Goal: Task Accomplishment & Management: Complete application form

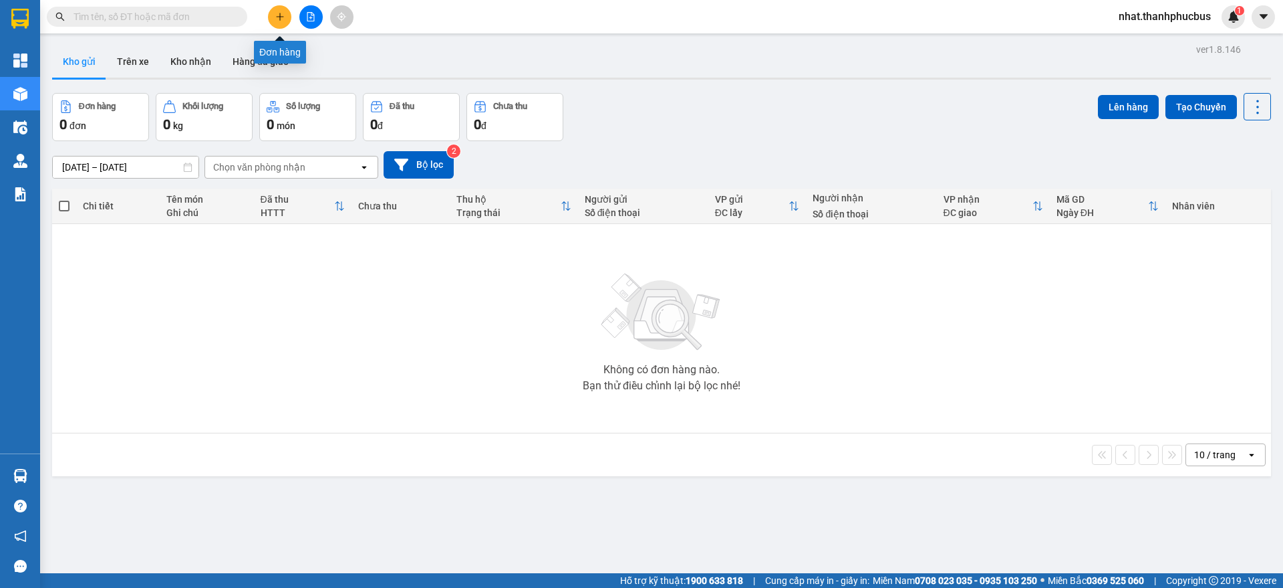
click at [277, 11] on button at bounding box center [279, 16] width 23 height 23
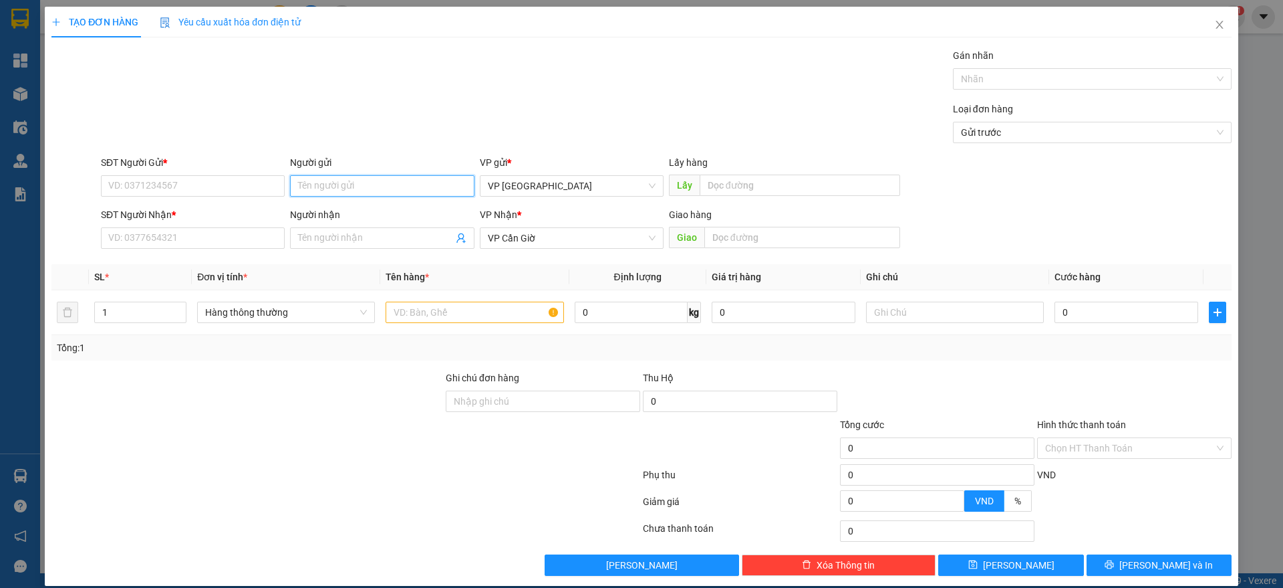
click at [360, 175] on input "Người gửi" at bounding box center [382, 185] width 184 height 21
type input "a"
type input "[PERSON_NAME]"
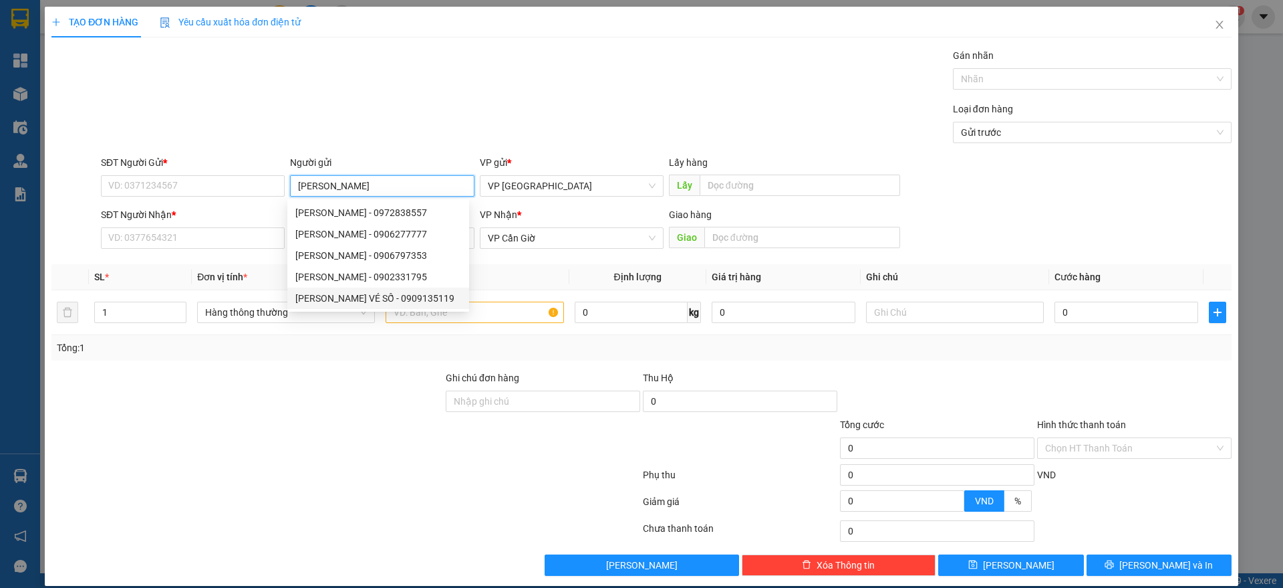
click at [349, 298] on div "[PERSON_NAME] VÉ SỐ - 0909135119" at bounding box center [378, 298] width 166 height 15
type input "0909135119"
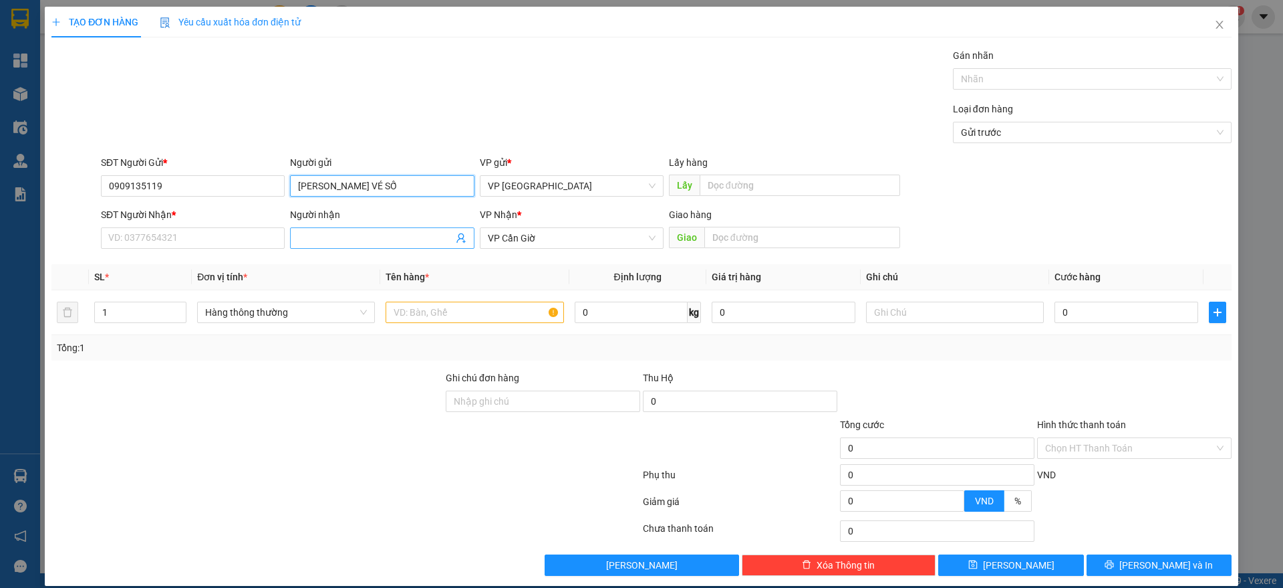
type input "[PERSON_NAME] VÉ SỐ"
click at [328, 239] on input "Người nhận" at bounding box center [375, 238] width 154 height 15
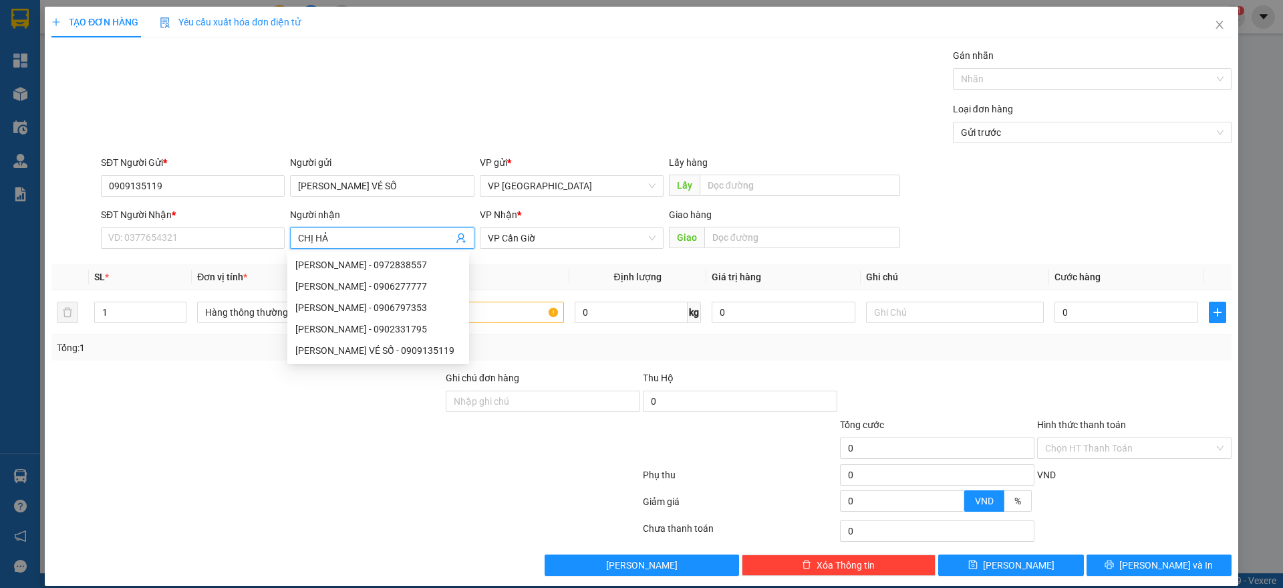
type input "CHỊ HẢO"
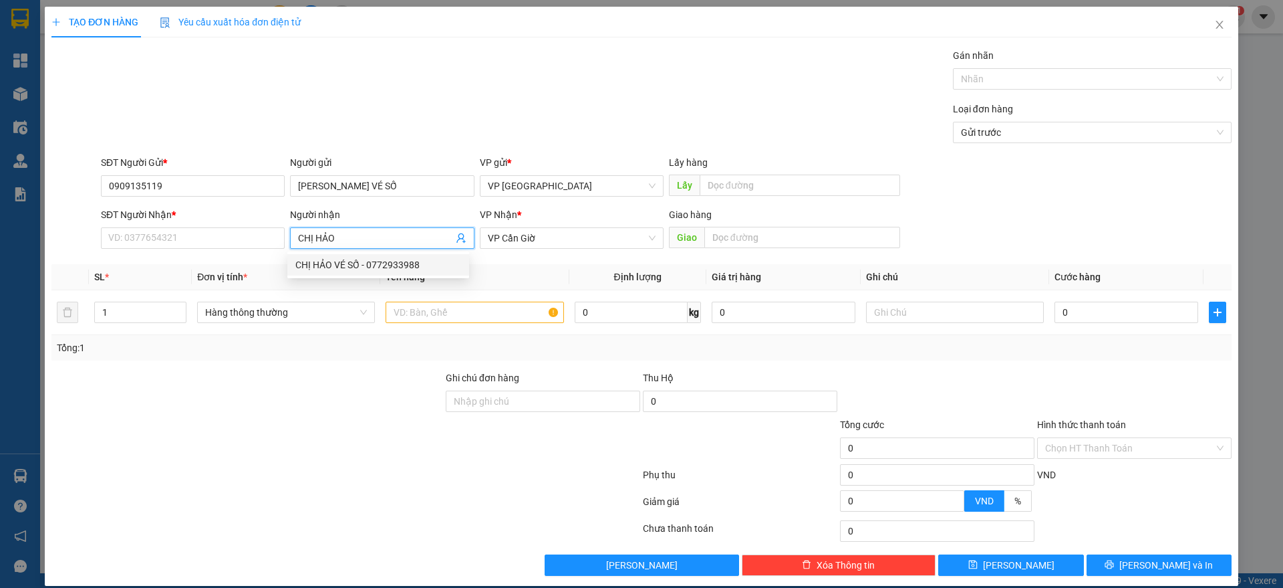
click at [332, 259] on div "CHỊ HẢO VÉ SỐ - 0772933988" at bounding box center [378, 264] width 166 height 15
type input "0772933988"
type input "CHỊ HẢO VÉ SỐ"
click at [416, 313] on input "text" at bounding box center [475, 311] width 178 height 21
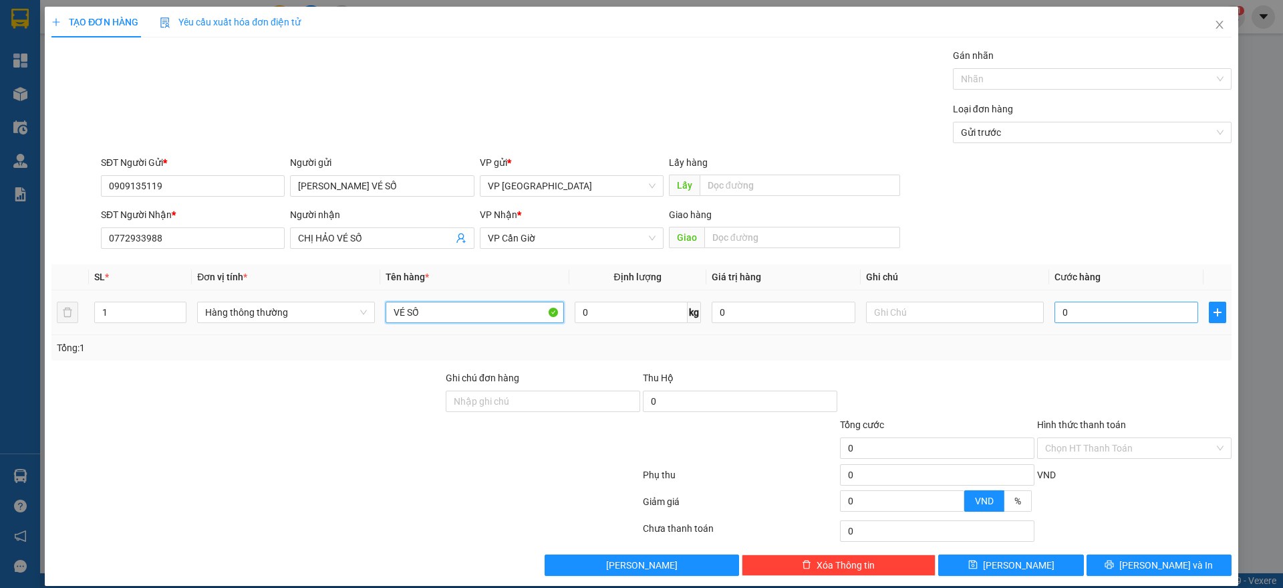
type input "VÉ SỐ"
click at [1083, 309] on input "0" at bounding box center [1127, 311] width 144 height 21
type input "2"
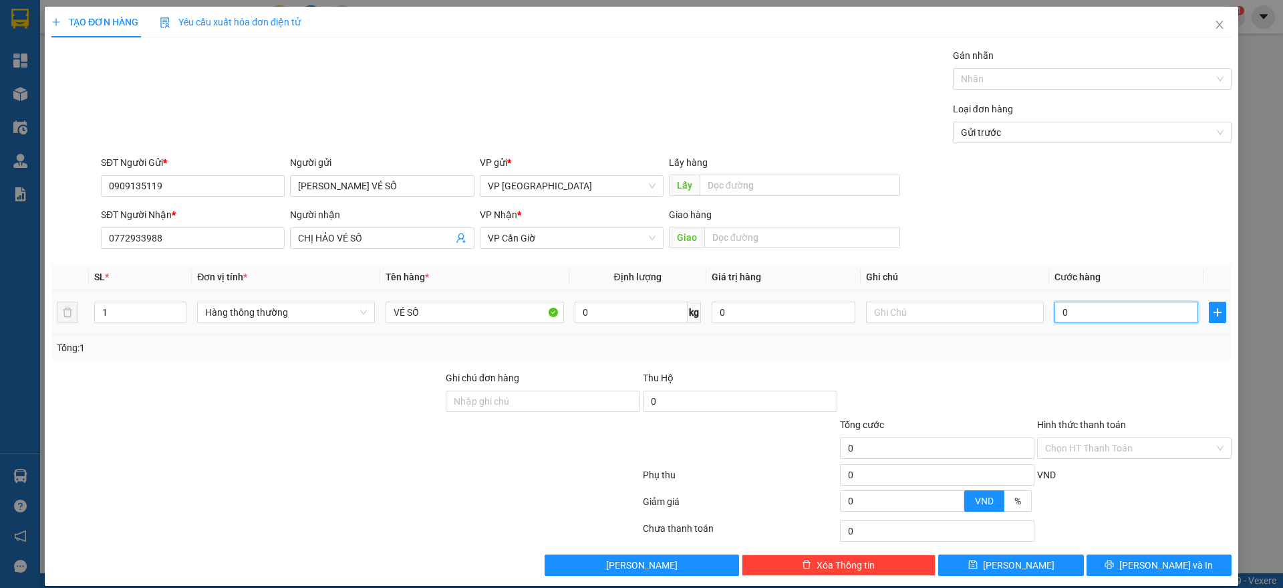
type input "2"
type input "25"
type input "250"
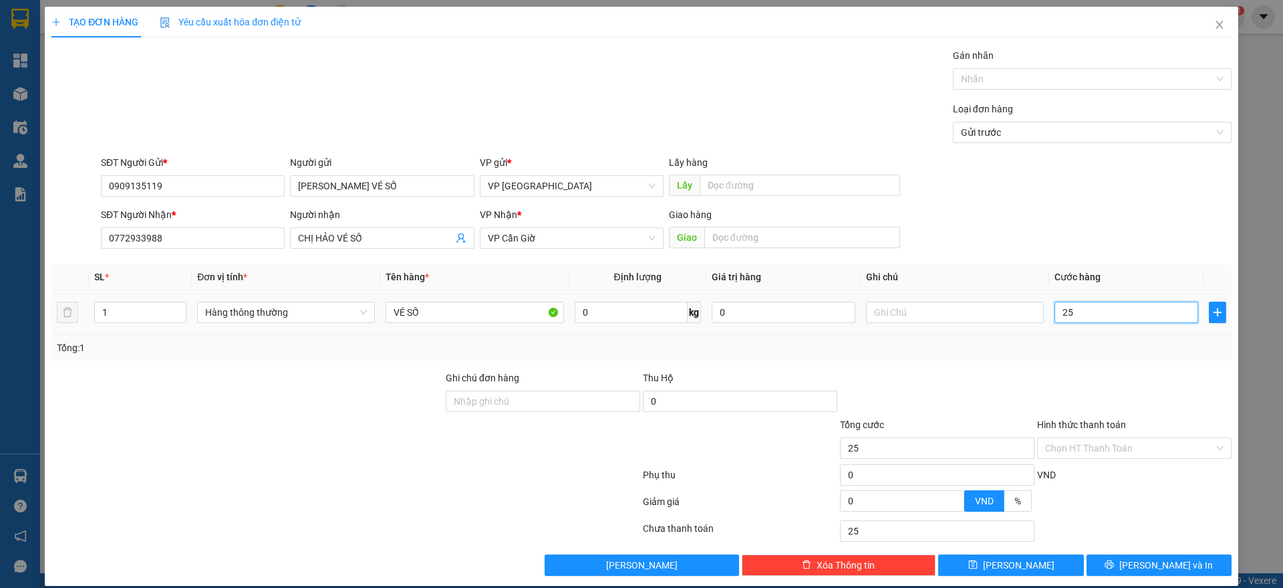
type input "250"
type input "2.500"
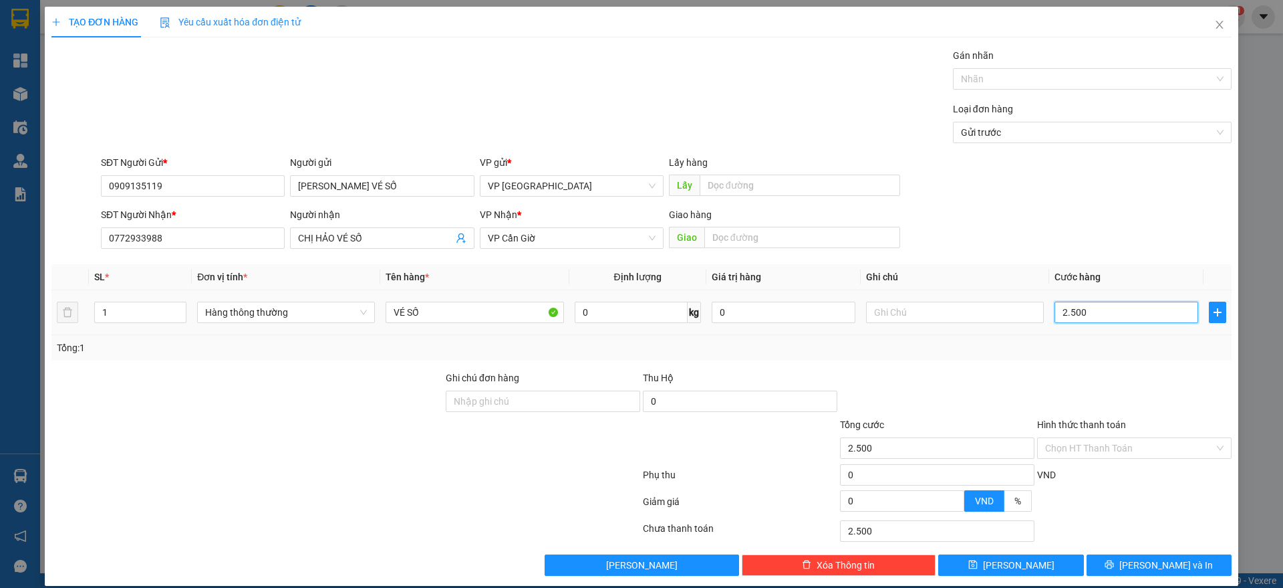
type input "25.000"
click at [1146, 563] on span "[PERSON_NAME] và In" at bounding box center [1167, 564] width 94 height 15
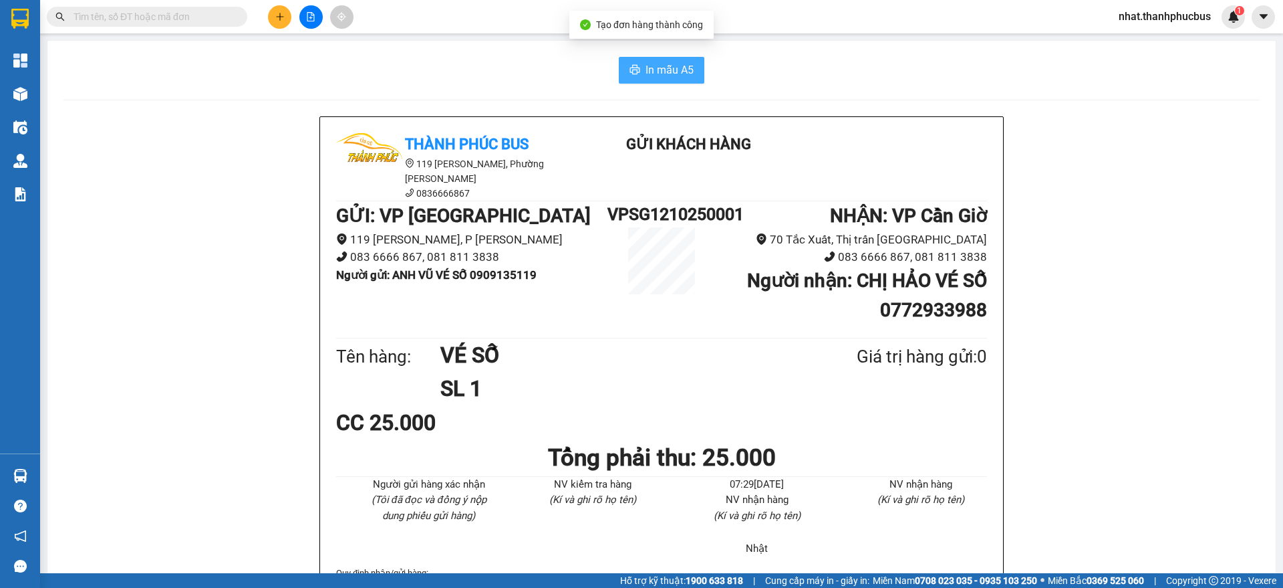
click at [658, 71] on span "In mẫu A5" at bounding box center [670, 69] width 48 height 17
